Goal: Transaction & Acquisition: Purchase product/service

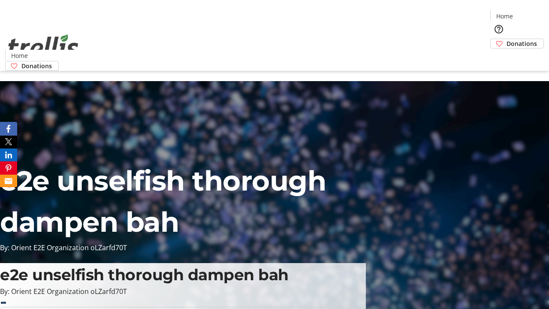
click at [507, 39] on span "Donations" at bounding box center [522, 43] width 30 height 9
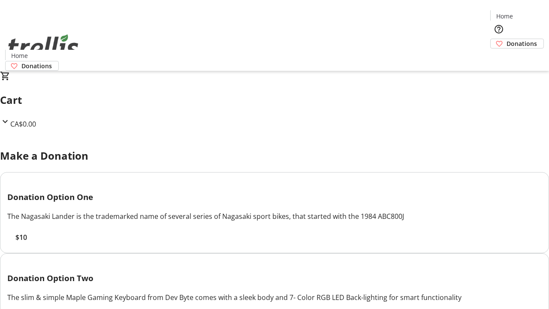
click at [27, 242] on span "$10" at bounding box center [21, 237] width 12 height 10
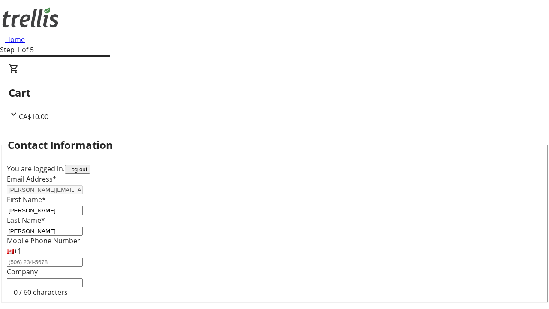
select select "BC"
select select "CA"
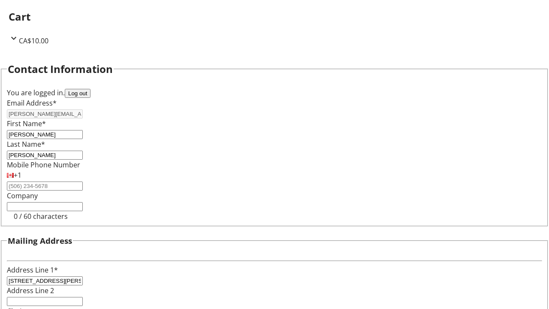
type input "Kelowna"
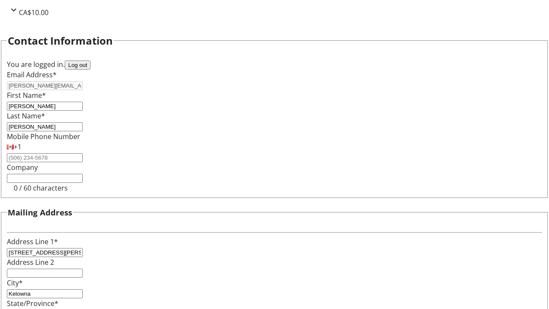
type input "V1Y 0C2"
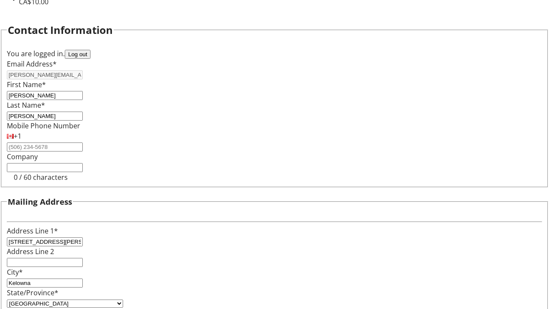
scroll to position [0, 0]
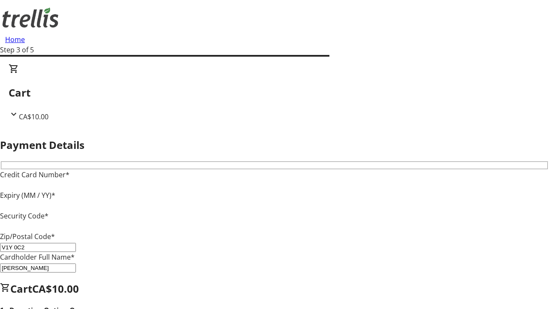
type input "V1Y 0C2"
